Goal: Information Seeking & Learning: Understand process/instructions

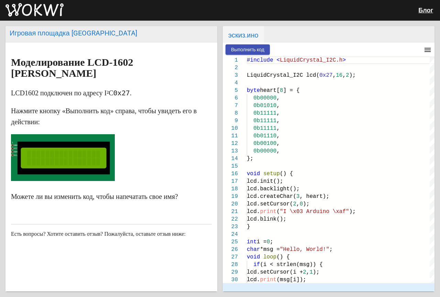
click at [69, 150] on rect at bounding box center [63, 157] width 73 height 15
click at [57, 200] on article "Моделирование LCD-1602 [PERSON_NAME] LCD1602 подключен по адресу I²C 0x27 . Наж…" at bounding box center [111, 171] width 212 height 257
drag, startPoint x: 431, startPoint y: 103, endPoint x: 440, endPoint y: 71, distance: 33.0
click at [440, 71] on div "Игровая площадка Ардуино Моделирование LCD-1602 [PERSON_NAME] LCD1602 подключен…" at bounding box center [220, 159] width 440 height 276
click at [346, 60] on div "#include < LiquidCrystal_I2C.h >" at bounding box center [341, 60] width 188 height 8
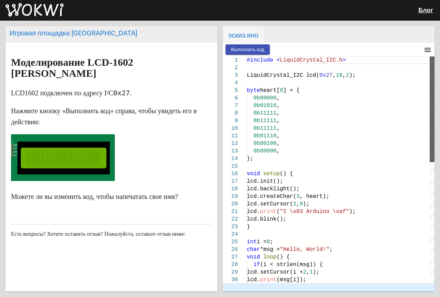
drag, startPoint x: 432, startPoint y: 75, endPoint x: 440, endPoint y: 24, distance: 51.8
click at [440, 24] on div "Игровая площадка Ардуино Моделирование LCD-1602 [PERSON_NAME] LCD1602 подключен…" at bounding box center [220, 159] width 440 height 276
click at [87, 150] on rect at bounding box center [63, 157] width 73 height 15
drag, startPoint x: 106, startPoint y: 88, endPoint x: 119, endPoint y: 70, distance: 22.3
click at [107, 85] on markdown "Моделирование LCD-1602 [PERSON_NAME] LCD1602 подключен по адресу I²C 0x27 . Наж…" at bounding box center [111, 129] width 201 height 145
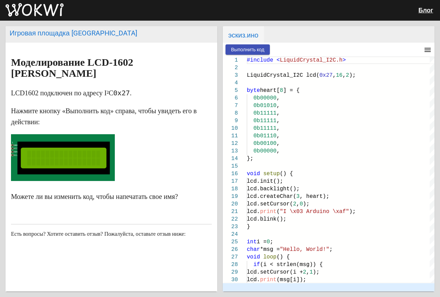
click at [155, 134] on p at bounding box center [111, 159] width 201 height 50
click at [262, 47] on font "Выполнить код" at bounding box center [247, 49] width 33 height 5
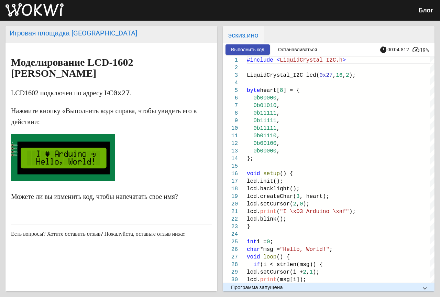
click at [121, 198] on article "Моделирование LCD-1602 [PERSON_NAME] LCD1602 подключен по адресу I²C 0x27 . Наж…" at bounding box center [111, 171] width 212 height 257
click at [295, 51] on font "Останавливаться" at bounding box center [297, 49] width 39 height 5
